Goal: Navigation & Orientation: Find specific page/section

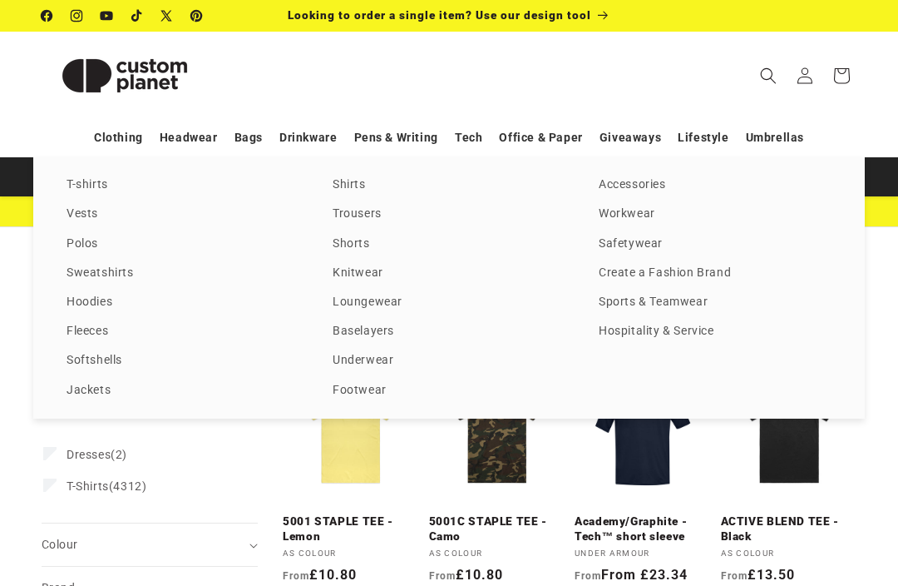
click at [79, 277] on link "Sweatshirts" at bounding box center [183, 273] width 233 height 22
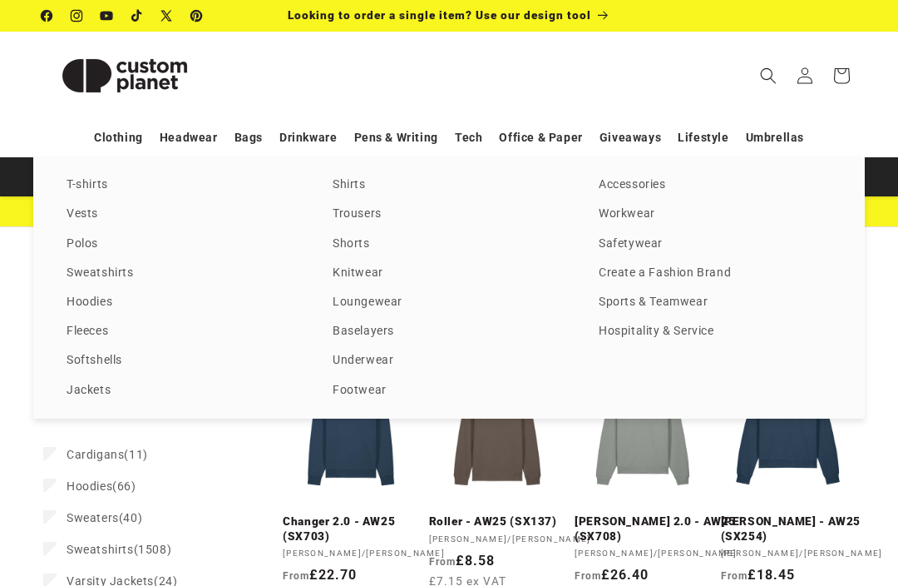
click at [77, 240] on link "Polos" at bounding box center [183, 244] width 233 height 22
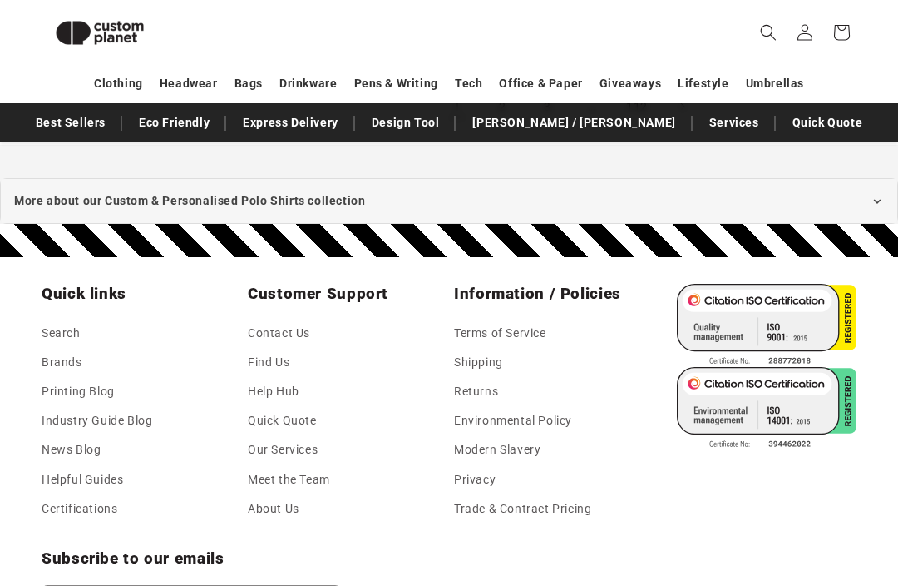
scroll to position [1947, 0]
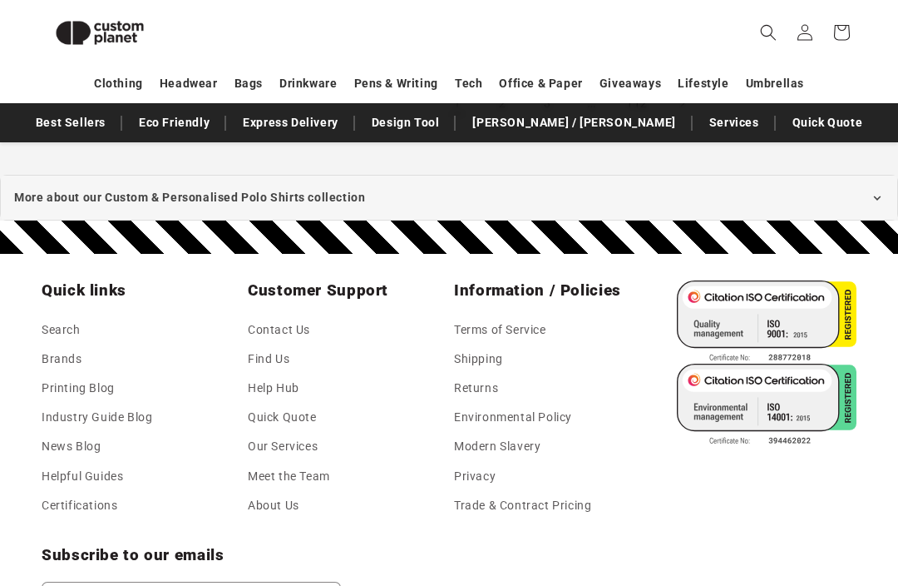
click at [57, 344] on link "Brands" at bounding box center [62, 358] width 41 height 29
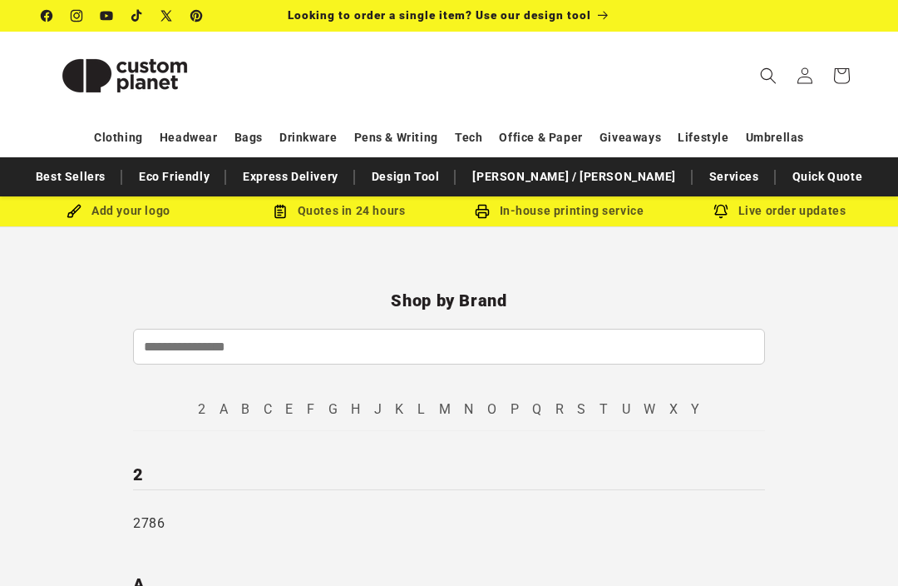
click at [220, 417] on link "A" at bounding box center [224, 409] width 9 height 16
click at [471, 409] on link "N" at bounding box center [469, 409] width 10 height 16
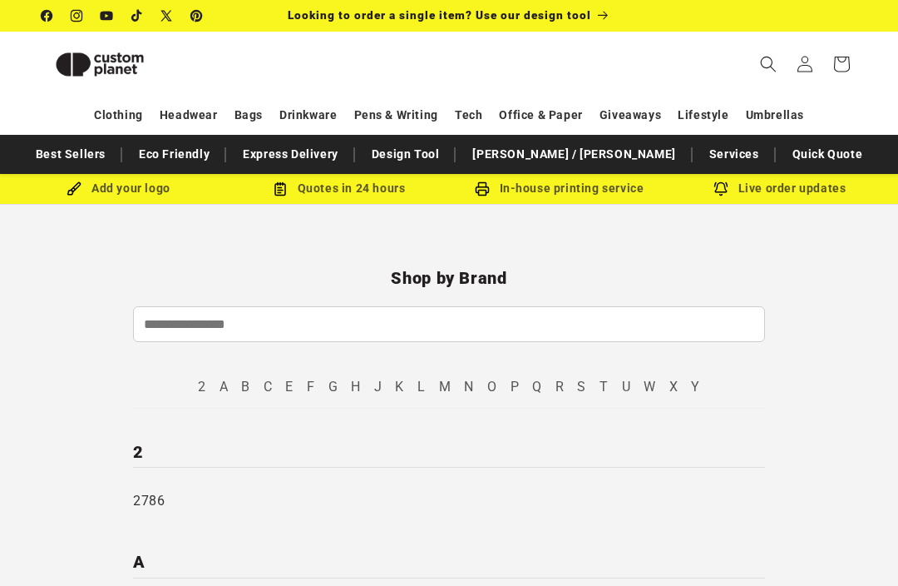
scroll to position [3154, 0]
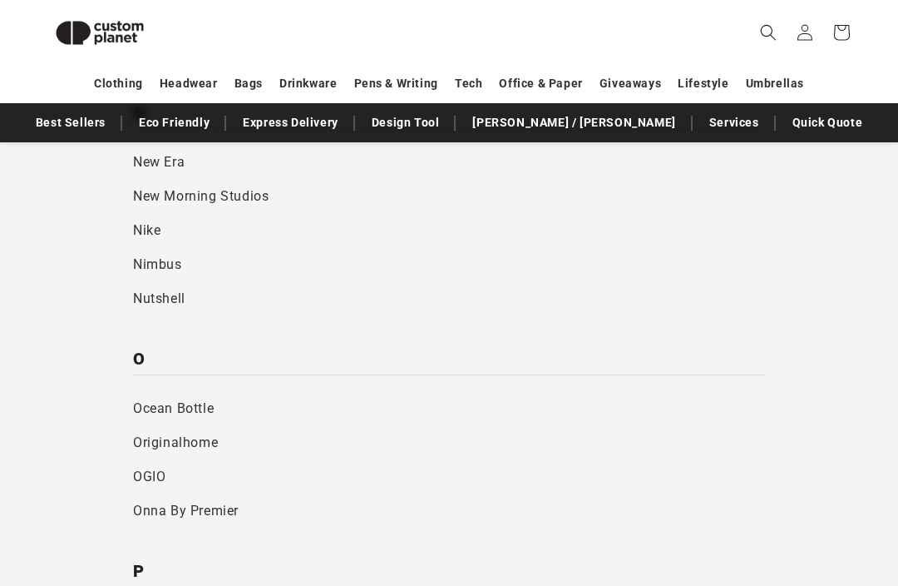
click at [146, 214] on link "Nike" at bounding box center [449, 231] width 632 height 34
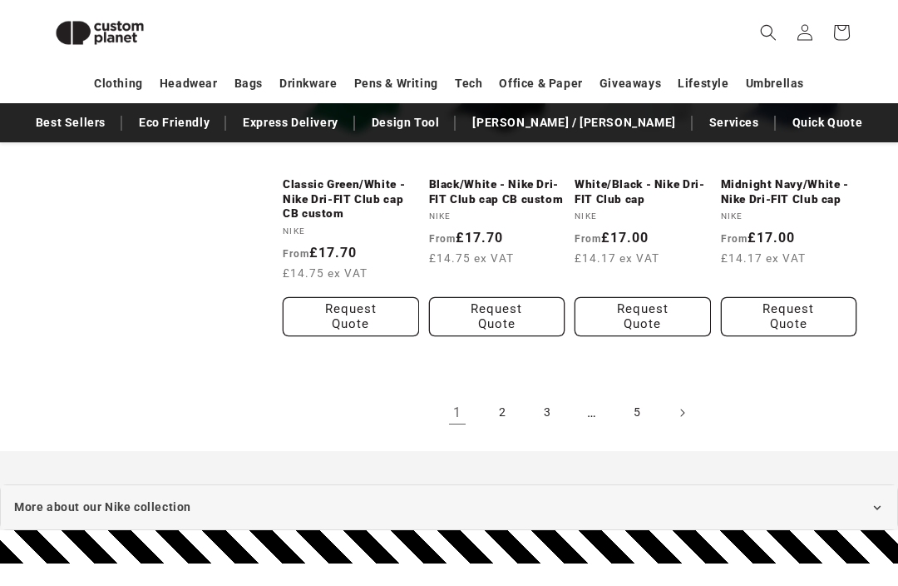
scroll to position [1699, 0]
click at [490, 410] on link "2" at bounding box center [502, 412] width 37 height 37
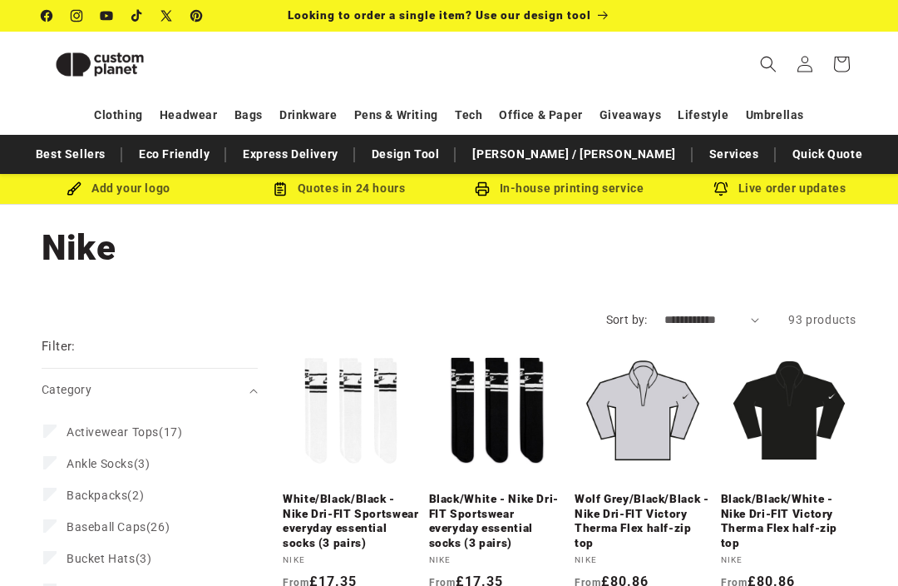
scroll to position [1754, 0]
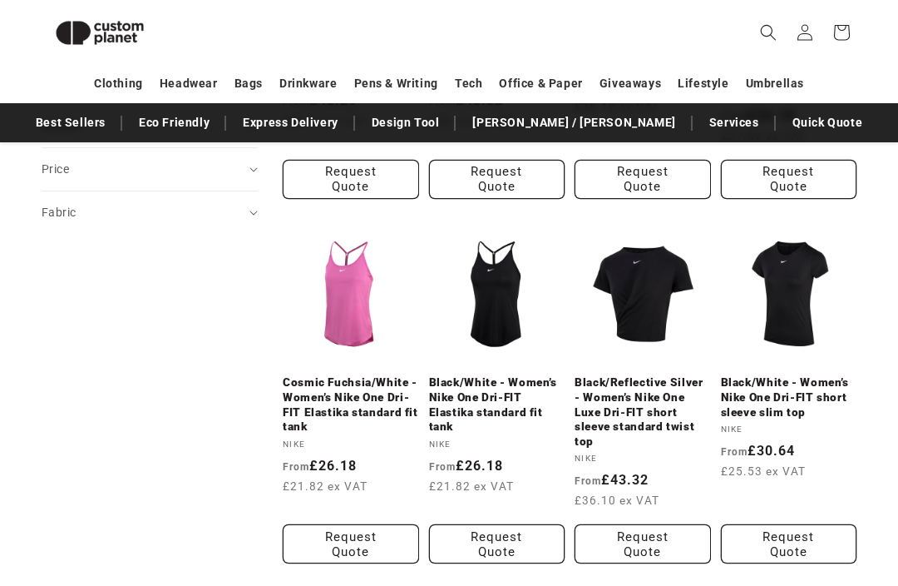
scroll to position [698, 0]
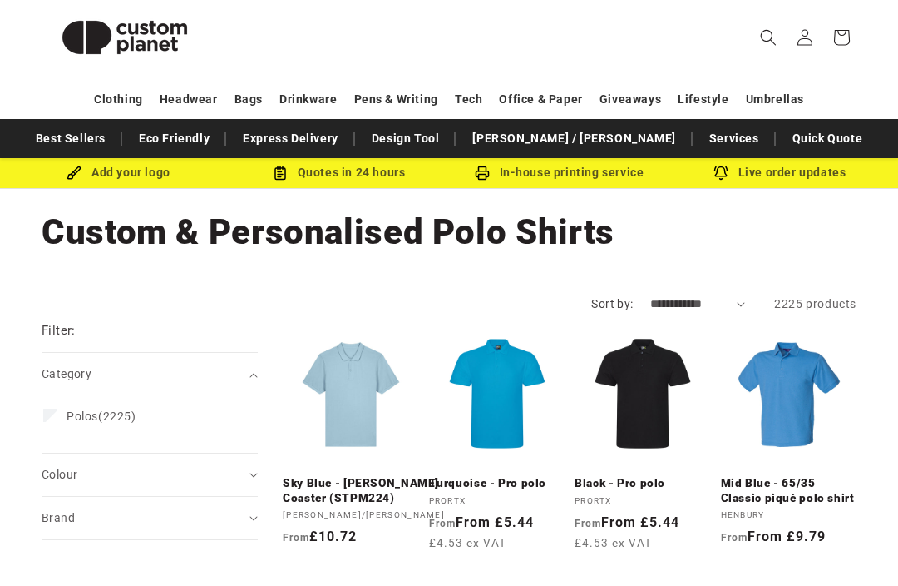
scroll to position [39, 0]
